Goal: Find specific page/section: Find specific page/section

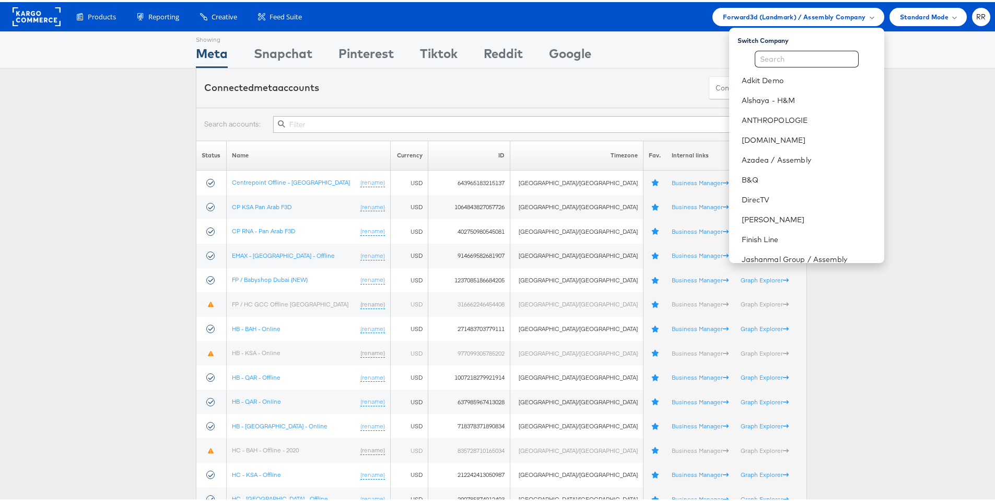
scroll to position [368, 0]
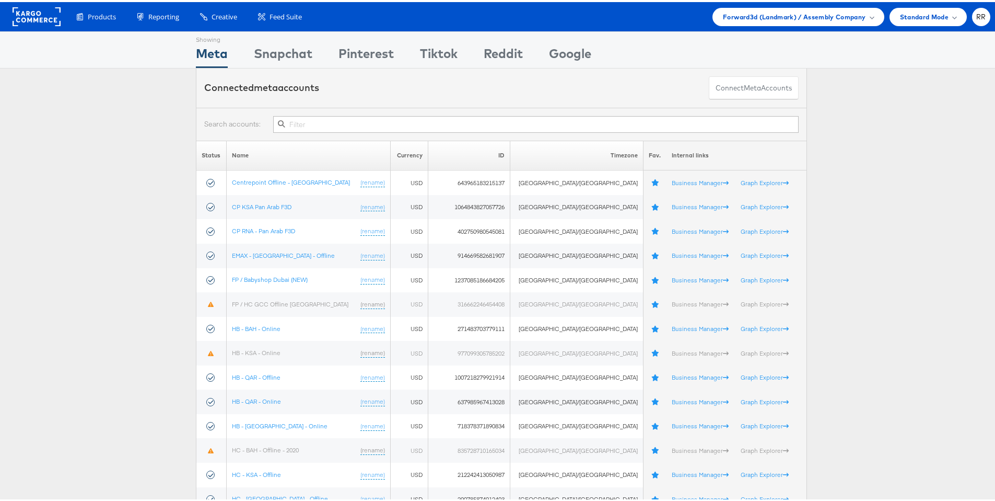
click at [41, 11] on rect at bounding box center [37, 14] width 48 height 19
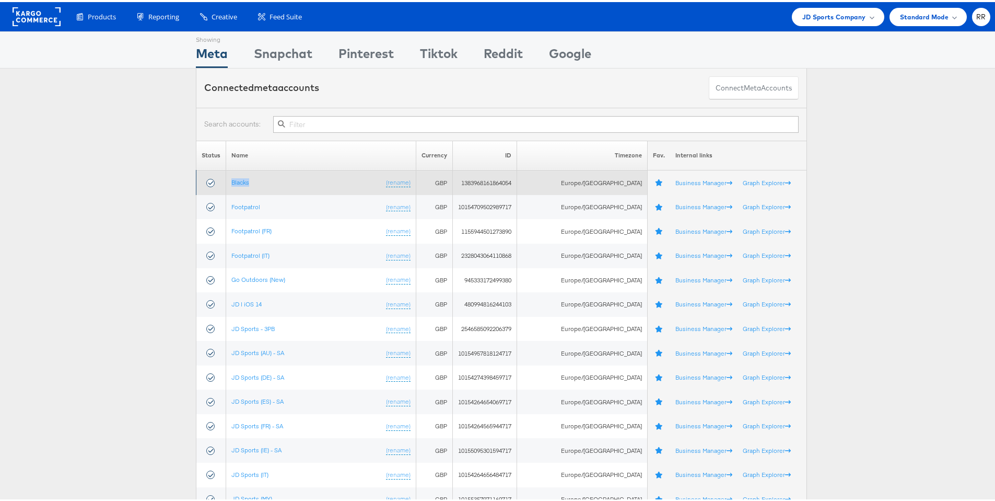
drag, startPoint x: 262, startPoint y: 182, endPoint x: 209, endPoint y: 177, distance: 53.6
click at [209, 177] on tr "Blacks (rename) GBP 1383968161864054 [GEOGRAPHIC_DATA]/[GEOGRAPHIC_DATA] Busine…" at bounding box center [501, 180] width 611 height 25
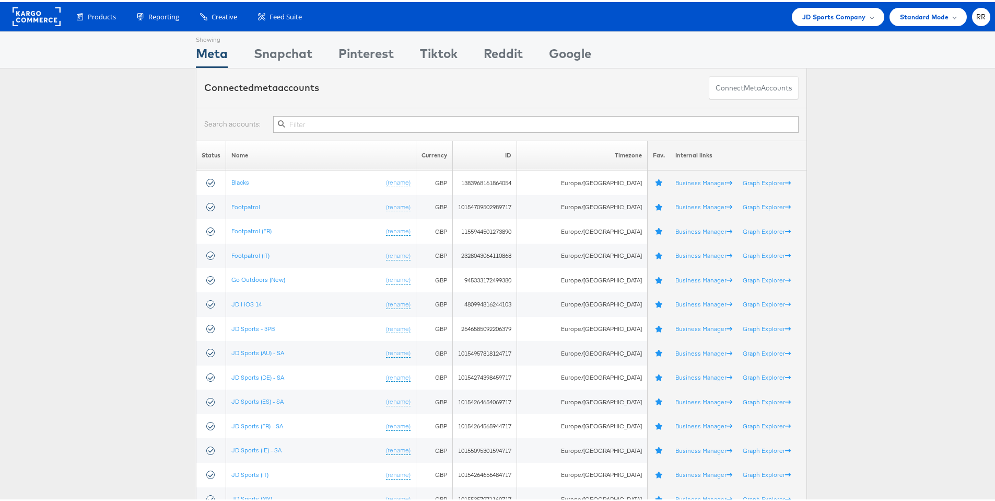
click at [804, 14] on span "JD Sports Company" at bounding box center [835, 14] width 64 height 11
